Goal: Find specific page/section: Find specific page/section

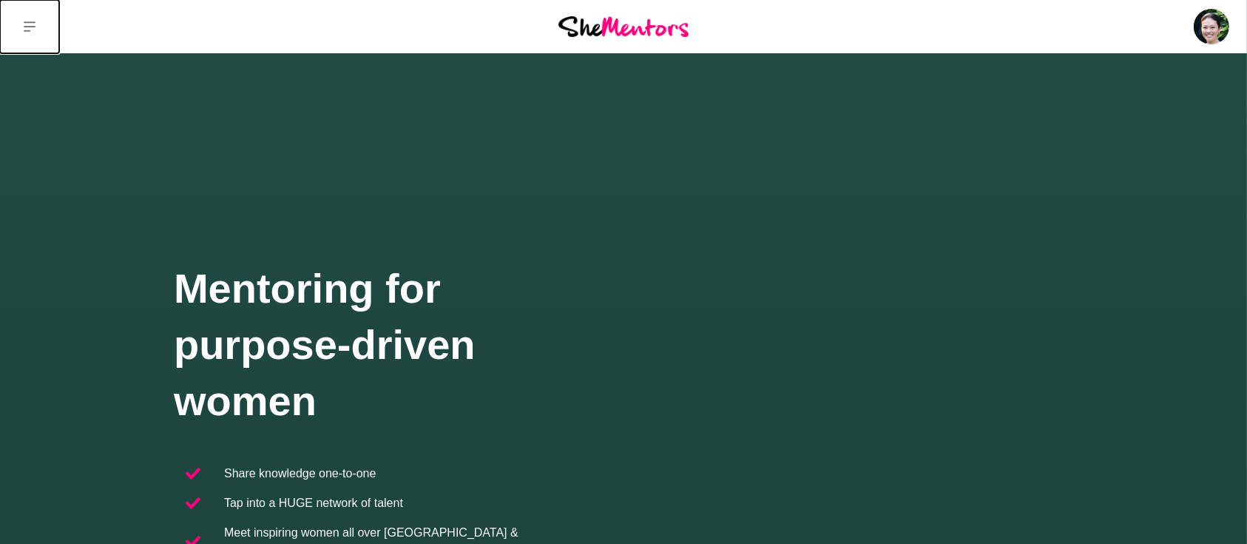
click at [35, 27] on button at bounding box center [29, 26] width 59 height 53
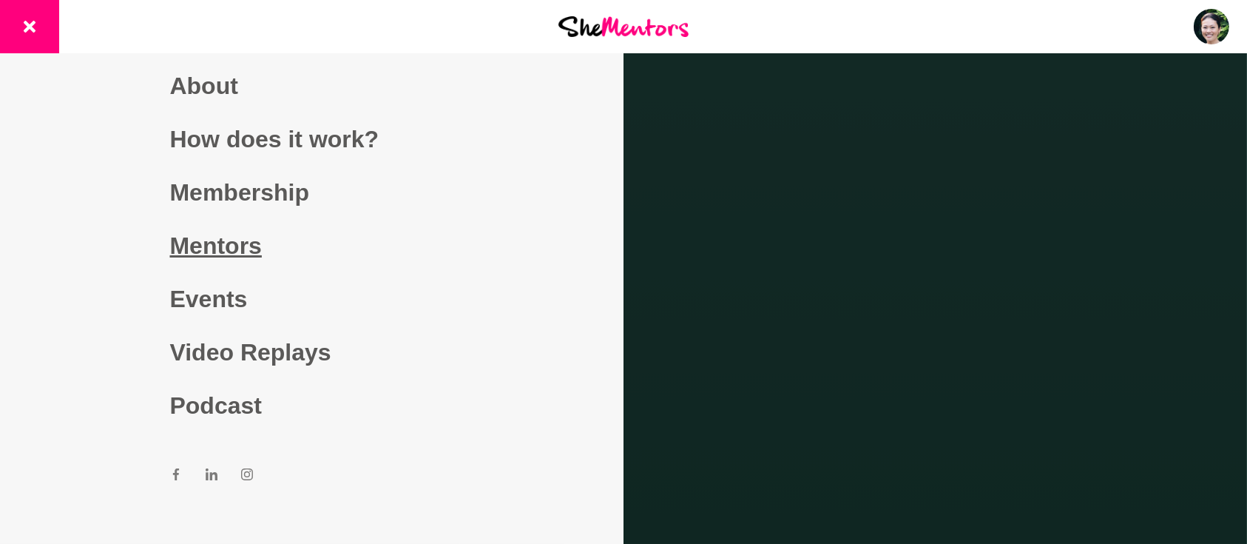
click at [224, 236] on link "Mentors" at bounding box center [312, 245] width 284 height 53
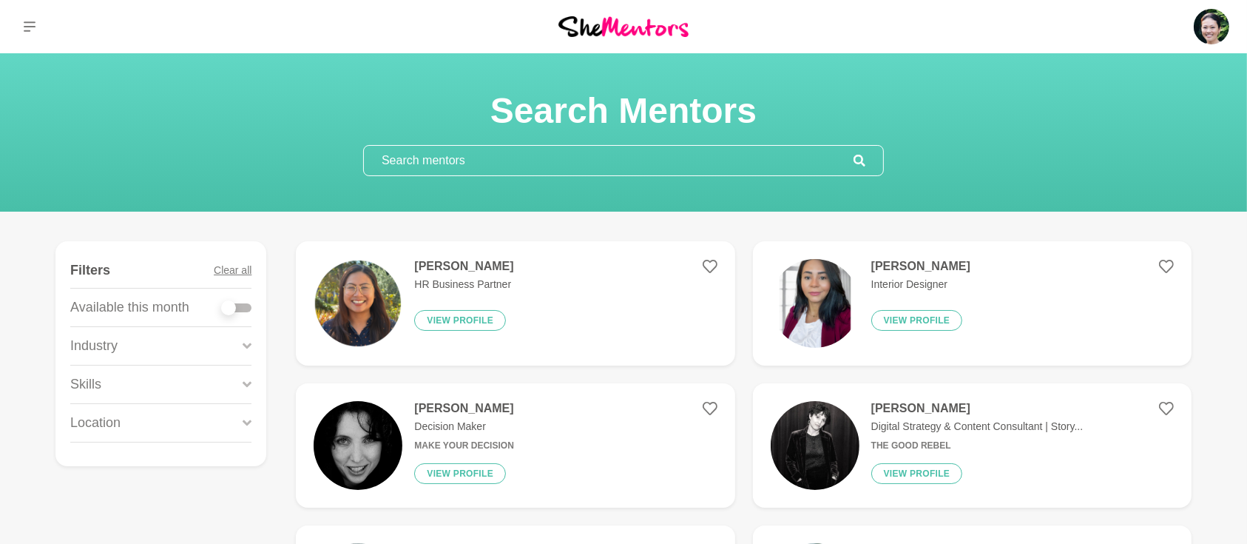
click at [552, 167] on input "text" at bounding box center [609, 161] width 490 height 30
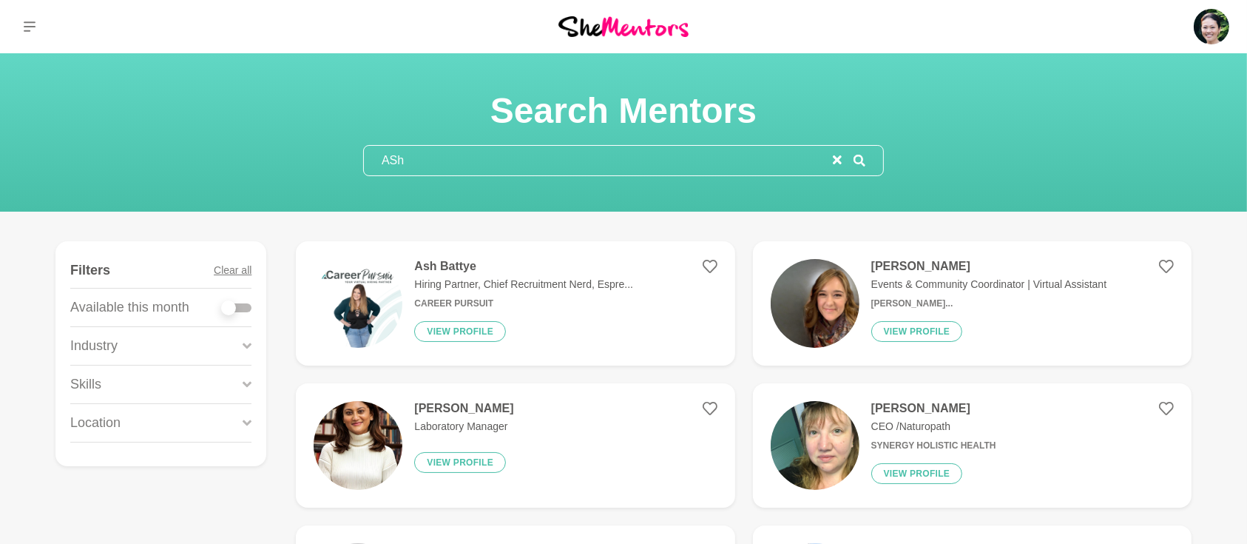
type input "ASh"
click at [445, 257] on figure "Ash Battye Hiring Partner, Chief Recruitment Nerd, Espre... Career Pursuit View…" at bounding box center [515, 303] width 439 height 124
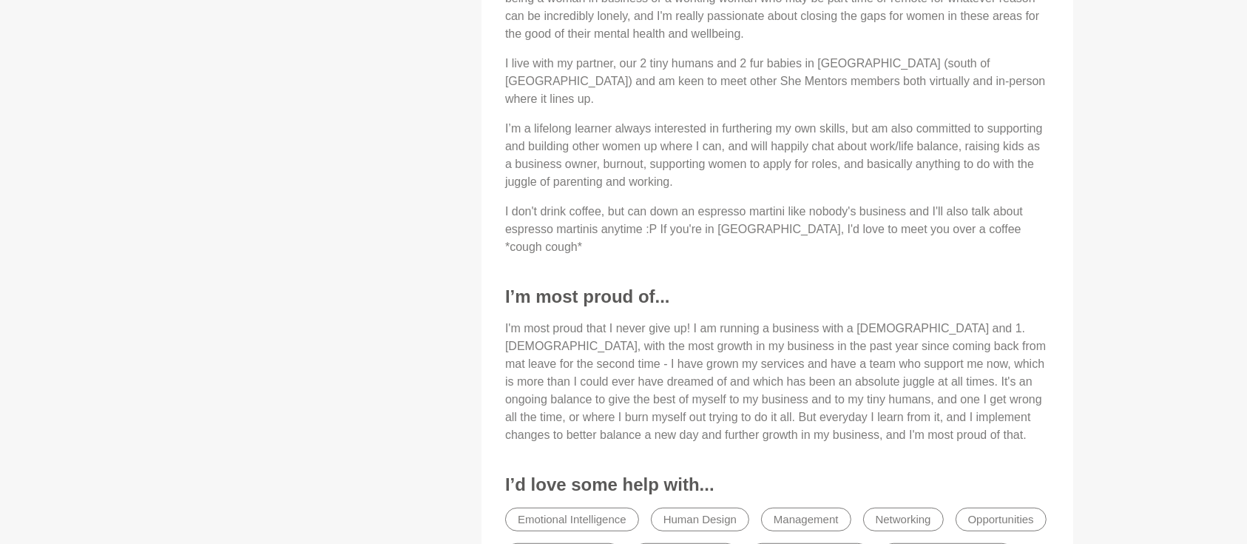
scroll to position [843, 0]
